Goal: Find specific page/section: Find specific page/section

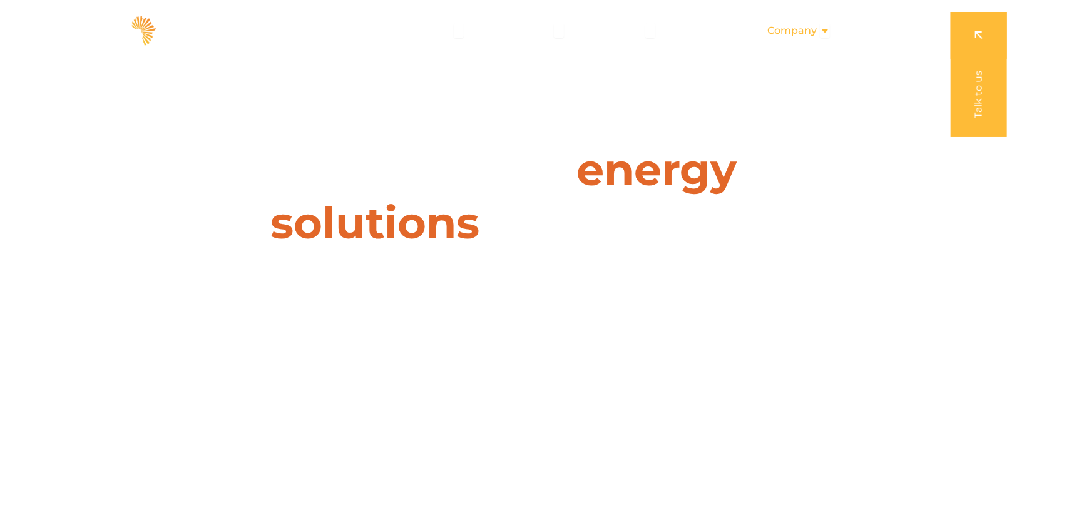
click at [821, 33] on icon "Menu" at bounding box center [825, 31] width 10 height 10
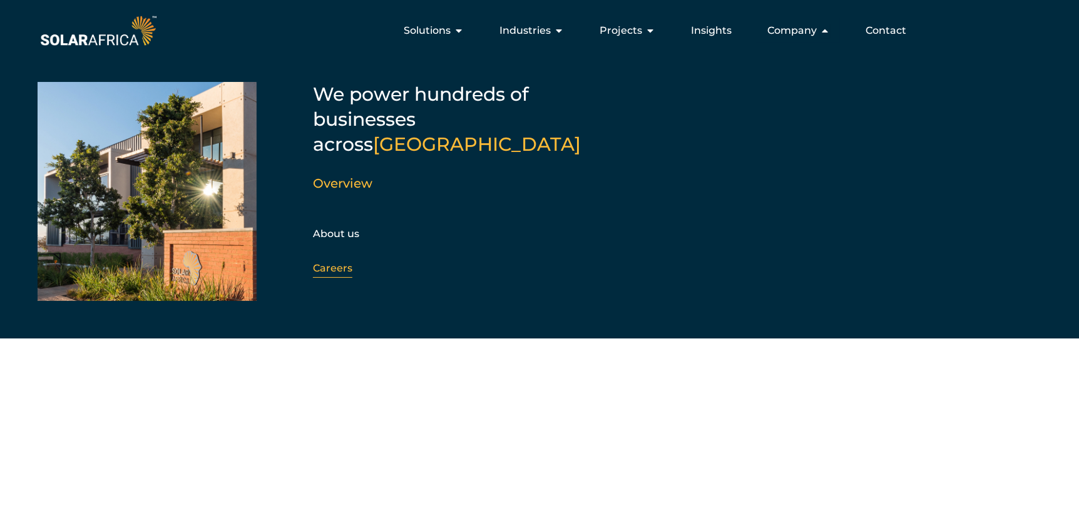
click at [334, 259] on div "Careers" at bounding box center [380, 268] width 135 height 19
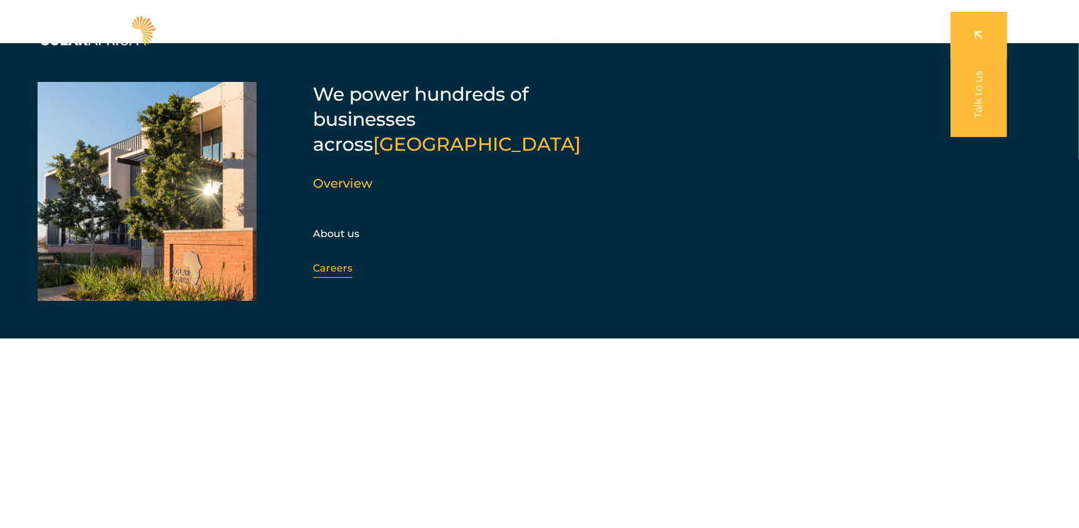
click at [329, 262] on link "Careers" at bounding box center [332, 268] width 39 height 12
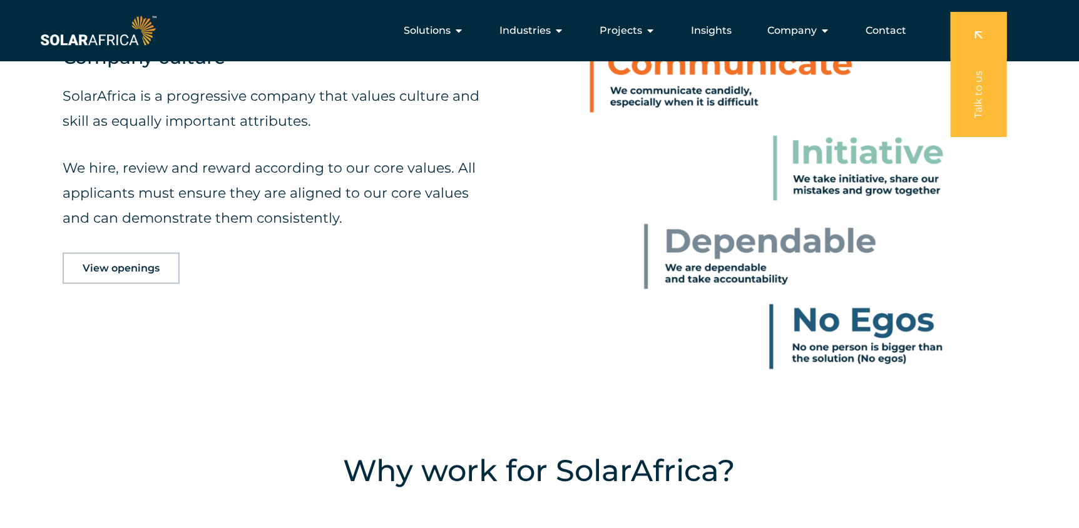
scroll to position [500, 0]
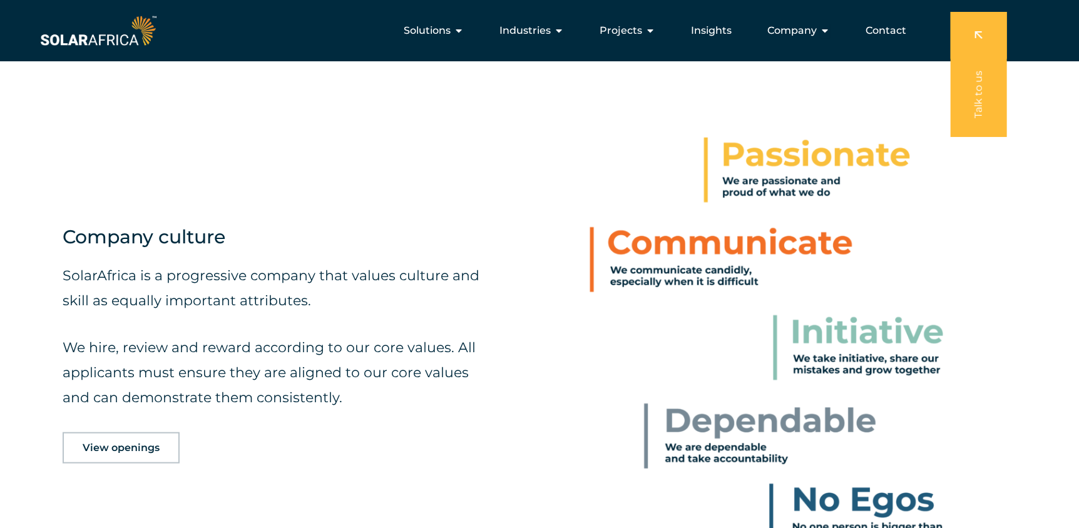
click at [126, 454] on link "View openings" at bounding box center [121, 448] width 117 height 31
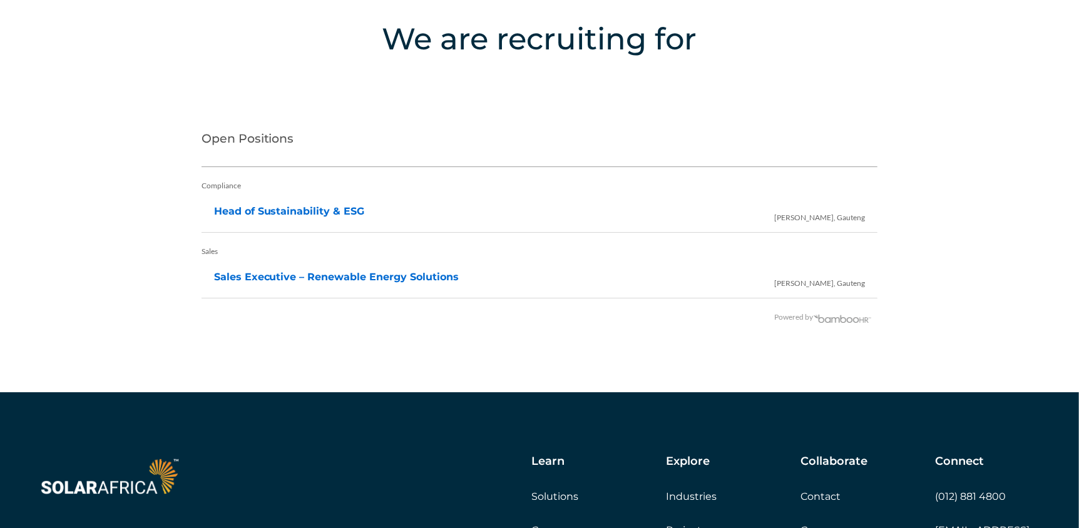
scroll to position [2512, 0]
